Goal: Task Accomplishment & Management: Manage account settings

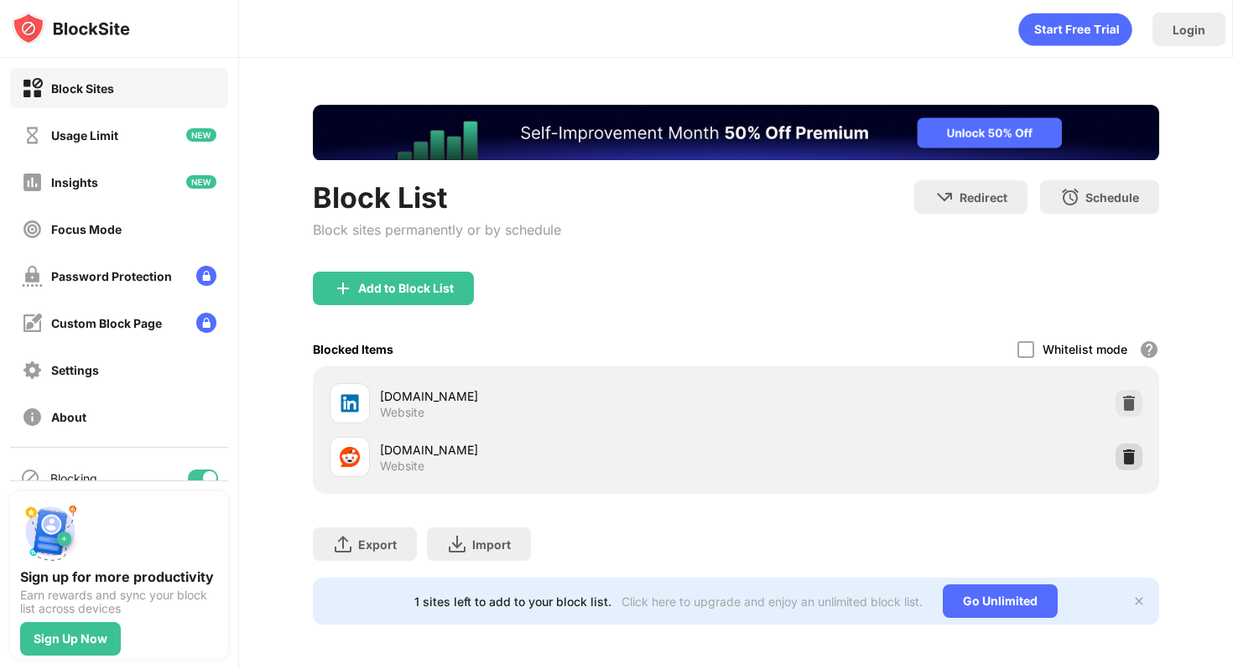
click at [1115, 444] on div at bounding box center [1128, 457] width 27 height 27
